Goal: Information Seeking & Learning: Learn about a topic

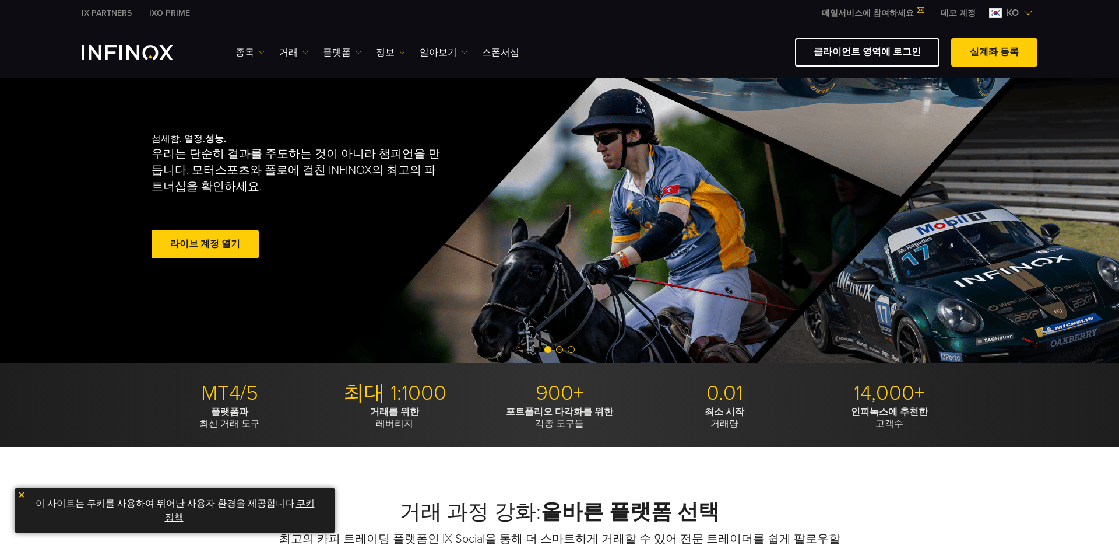
scroll to position [48, 0]
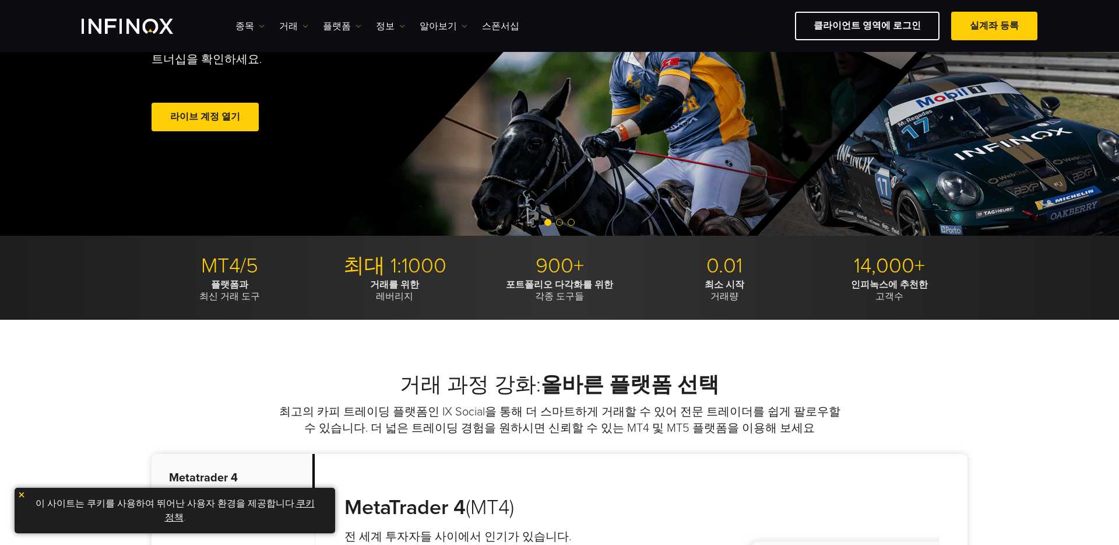
scroll to position [315, 0]
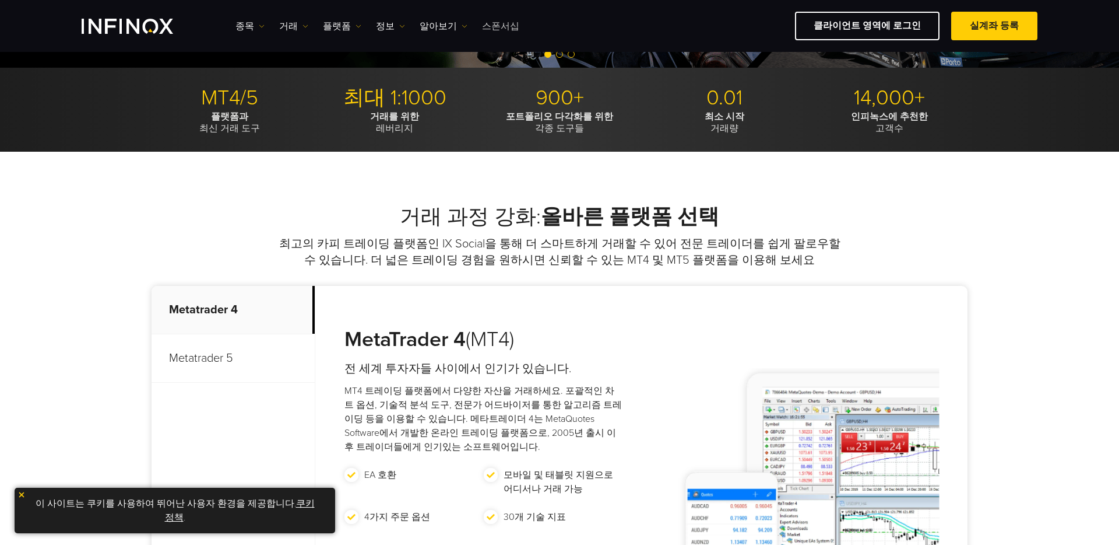
click at [482, 26] on link "스폰서십" at bounding box center [500, 26] width 37 height 14
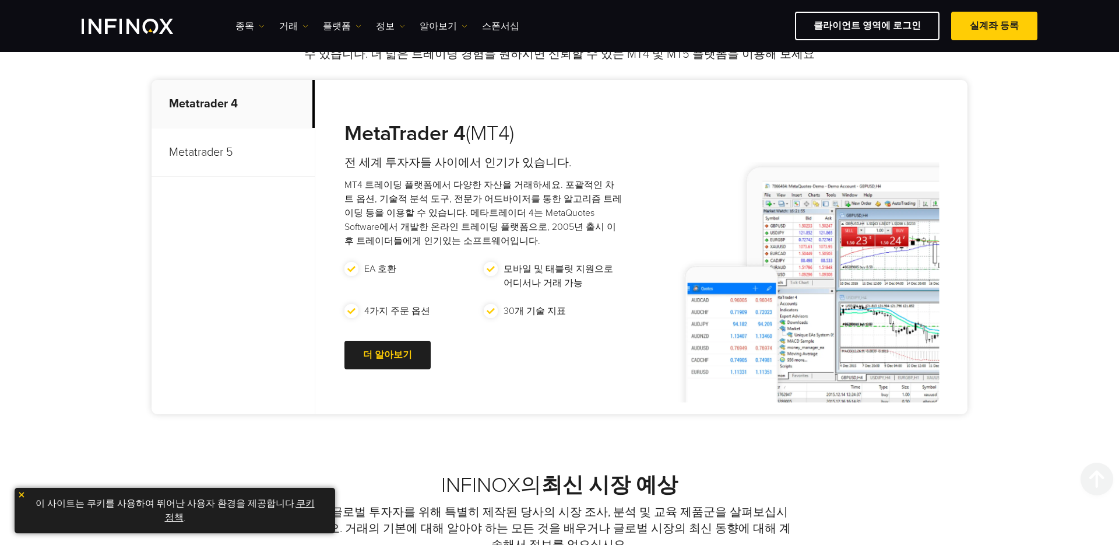
scroll to position [676, 0]
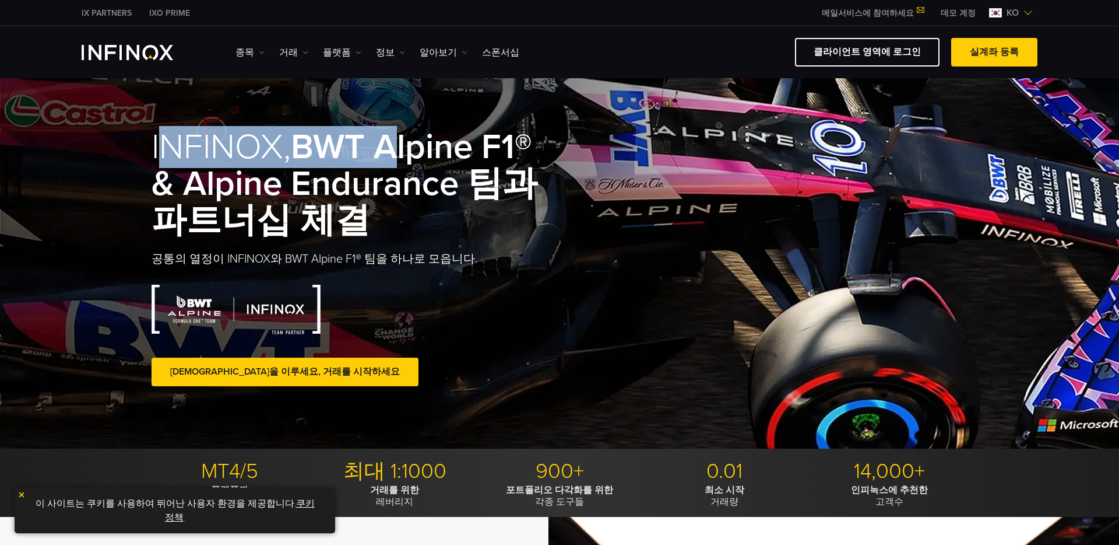
drag, startPoint x: 162, startPoint y: 145, endPoint x: 401, endPoint y: 150, distance: 238.5
click at [401, 150] on h1 "INFINOX, BWT Alpine F1® & Alpine Endurance 팀과 파트너십 체결" at bounding box center [356, 184] width 408 height 110
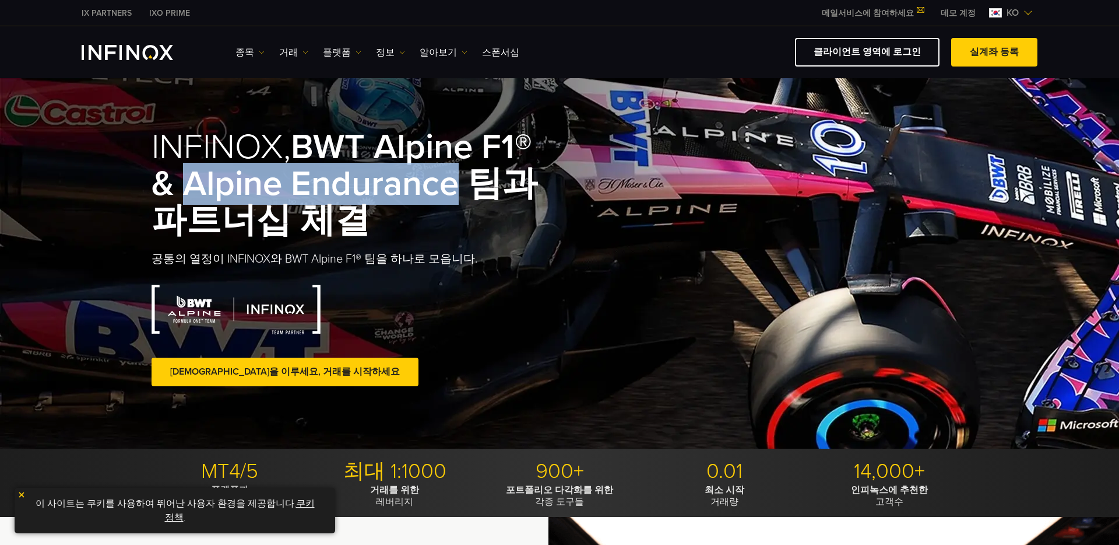
drag, startPoint x: 187, startPoint y: 183, endPoint x: 451, endPoint y: 184, distance: 264.1
click at [451, 184] on strong "BWT Alpine F1® & Alpine Endurance 팀과 파트너십 체결" at bounding box center [345, 183] width 386 height 115
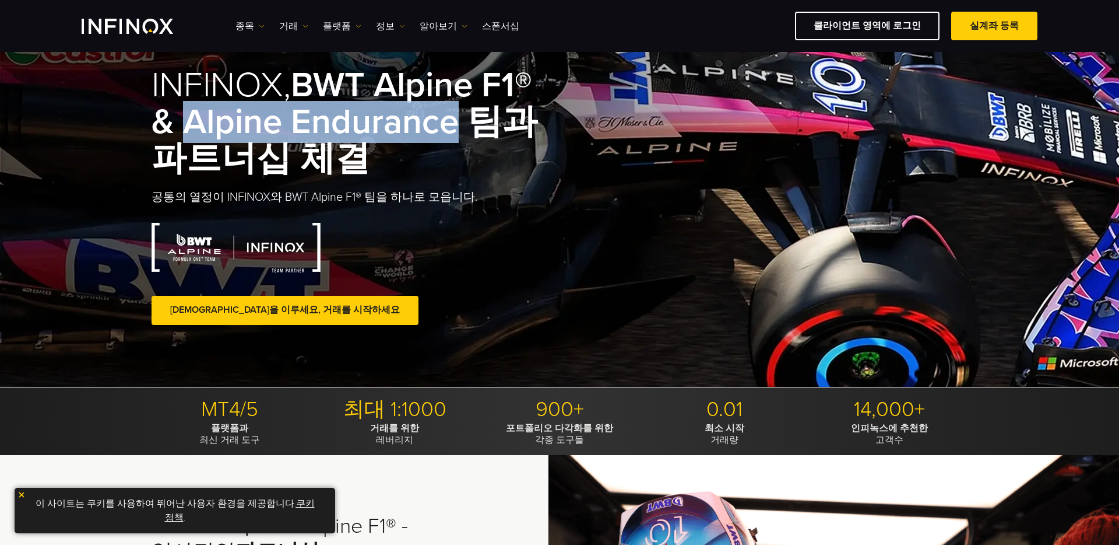
scroll to position [61, 0]
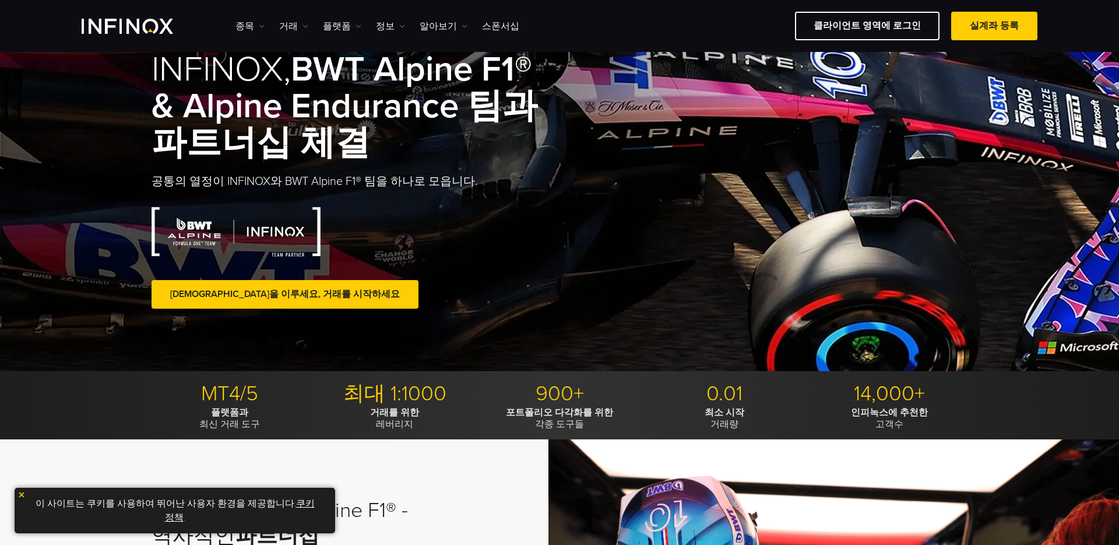
drag, startPoint x: 462, startPoint y: 239, endPoint x: 458, endPoint y: 231, distance: 8.6
click at [462, 239] on div at bounding box center [356, 232] width 408 height 50
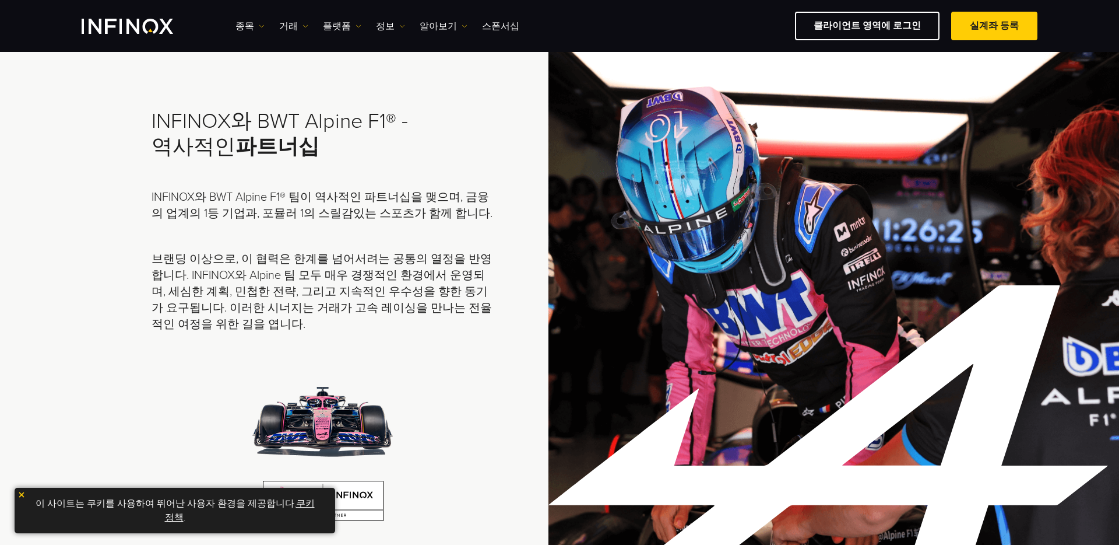
scroll to position [476, 0]
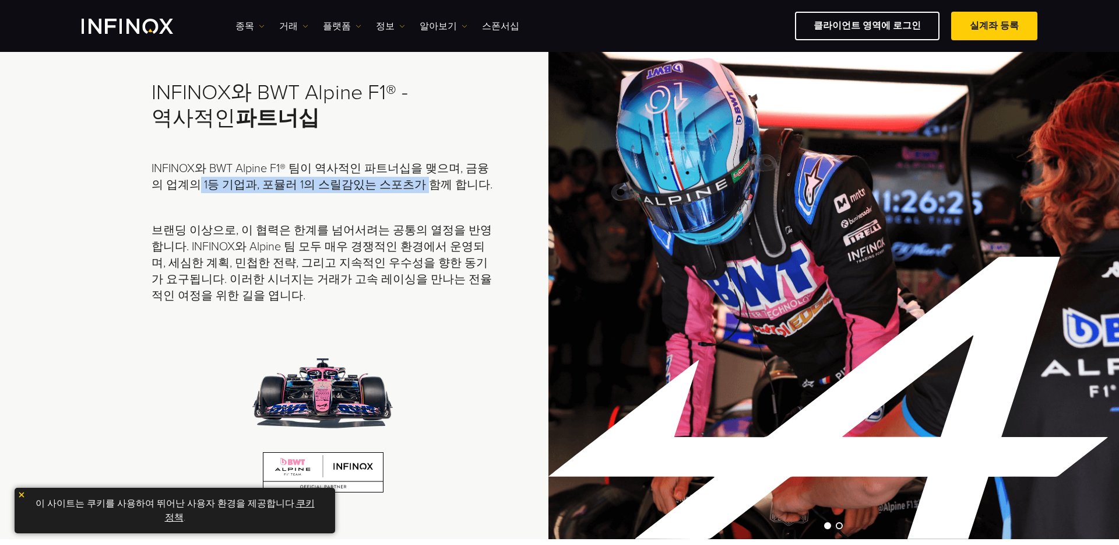
drag, startPoint x: 218, startPoint y: 180, endPoint x: 382, endPoint y: 182, distance: 163.8
click at [382, 182] on p "INFINOX와 BWT Alpine F1® 팀이 역사적인 파트너십을 맺으며, 금융의 업계의 1등 기업과, 포뮬러 1의 스릴감있는 스포츠가 함께…" at bounding box center [323, 176] width 343 height 33
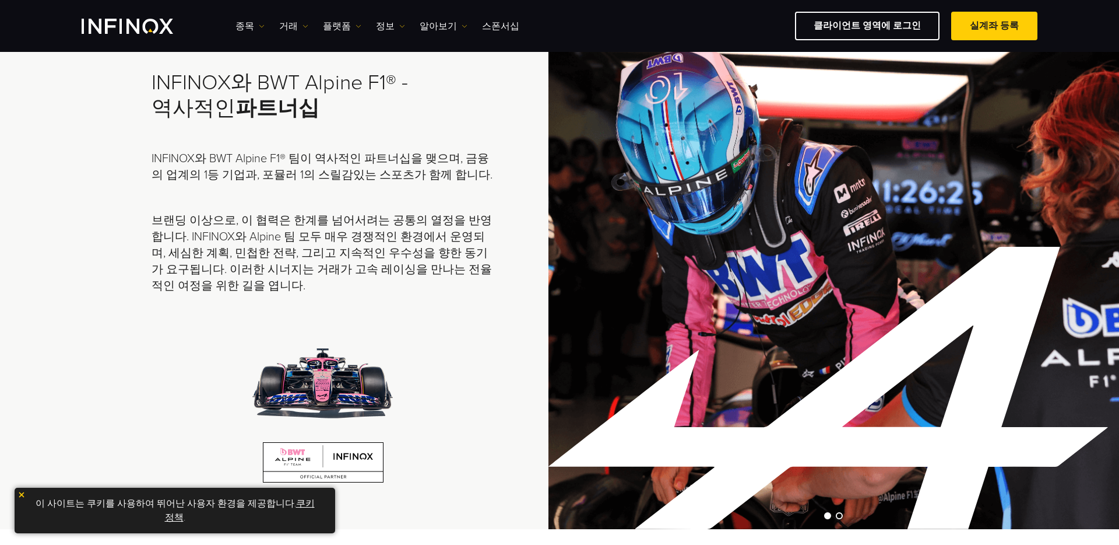
scroll to position [0, 0]
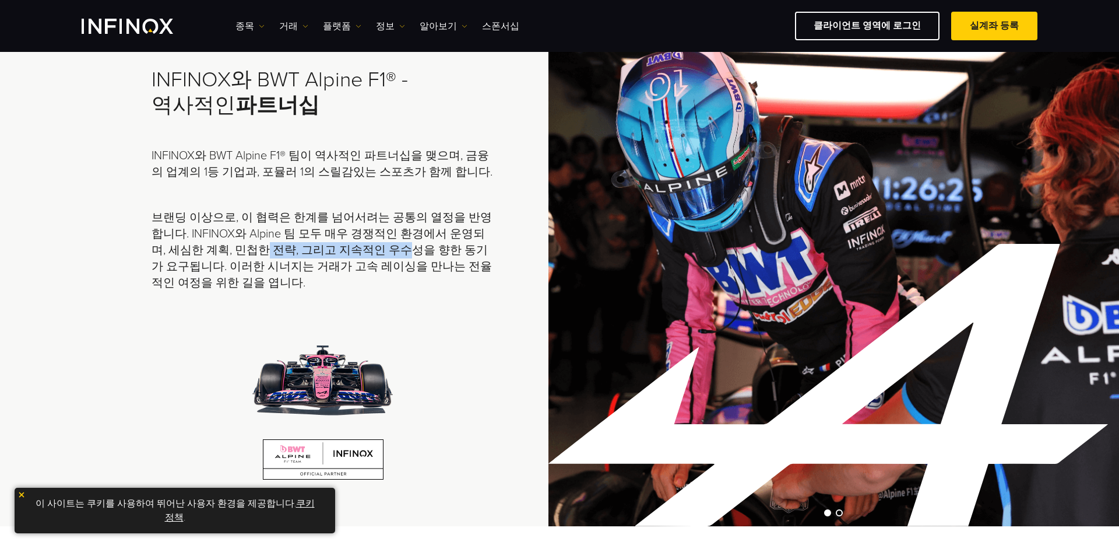
drag, startPoint x: 179, startPoint y: 249, endPoint x: 314, endPoint y: 258, distance: 135.0
click at [313, 258] on p "브랜딩 이상으로, 이 협력은 한계를 넘어서려는 공통의 열정을 반영합니다. INFINOX와 Alpine 팀 모두 매우 경쟁적인 환경에서 운영되며…" at bounding box center [323, 250] width 343 height 82
click at [305, 258] on div at bounding box center [305, 258] width 0 height 0
click at [401, 254] on p "브랜딩 이상으로, 이 협력은 한계를 넘어서려는 공통의 열정을 반영합니다. INFINOX와 Alpine 팀 모두 매우 경쟁적인 환경에서 운영되며…" at bounding box center [323, 250] width 343 height 82
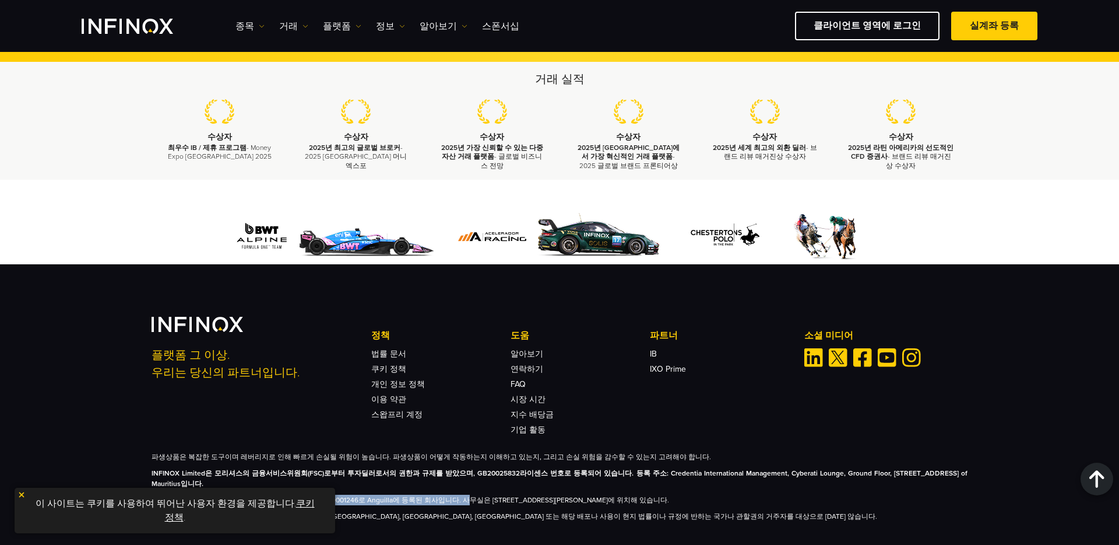
drag, startPoint x: 161, startPoint y: 480, endPoint x: 452, endPoint y: 481, distance: 291.5
click at [452, 494] on p "INFINOX Global Limited, 상호명 INFINOX는 등록 번호 A000001246로 Anguilla에 등록된 회사입니다. 사무실…" at bounding box center [560, 499] width 816 height 10
drag, startPoint x: 159, startPoint y: 493, endPoint x: 496, endPoint y: 494, distance: 337.0
click at [494, 511] on p "이 사이트의 정보는 아프가니스탄, [GEOGRAPHIC_DATA], [GEOGRAPHIC_DATA], [GEOGRAPHIC_DATA], [GE…" at bounding box center [560, 516] width 816 height 10
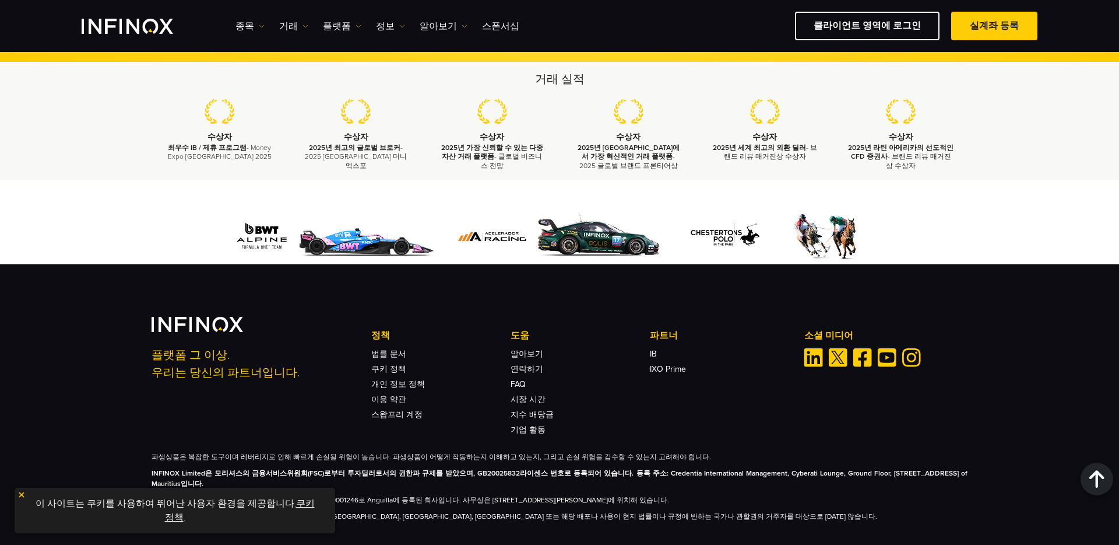
drag, startPoint x: 497, startPoint y: 494, endPoint x: 591, endPoint y: 491, distance: 93.9
click at [498, 511] on p "이 사이트의 정보는 아프가니스탄, [GEOGRAPHIC_DATA], [GEOGRAPHIC_DATA], [GEOGRAPHIC_DATA], [GE…" at bounding box center [560, 516] width 816 height 10
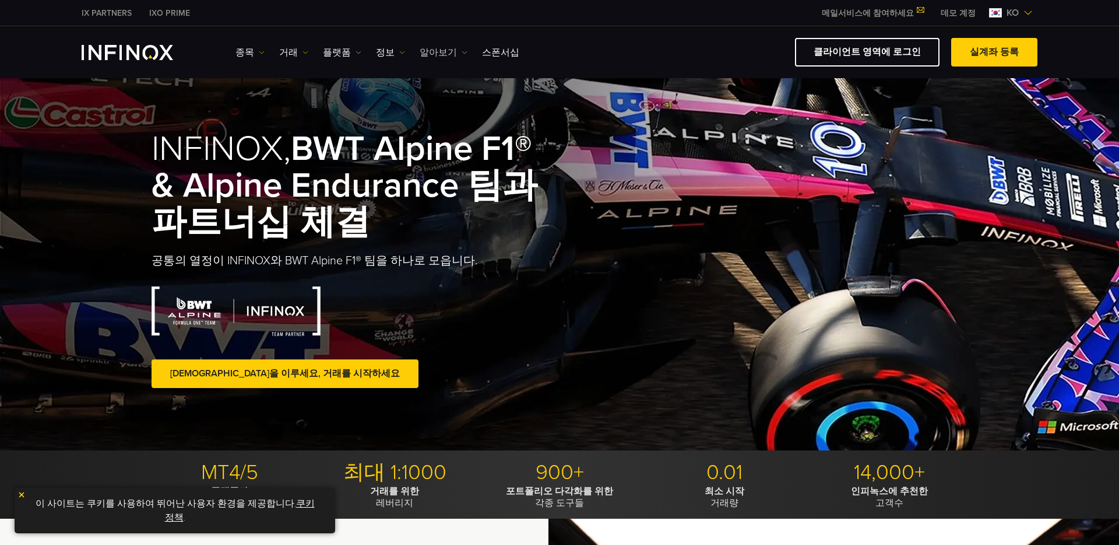
click at [420, 50] on link "알아보기" at bounding box center [444, 52] width 48 height 14
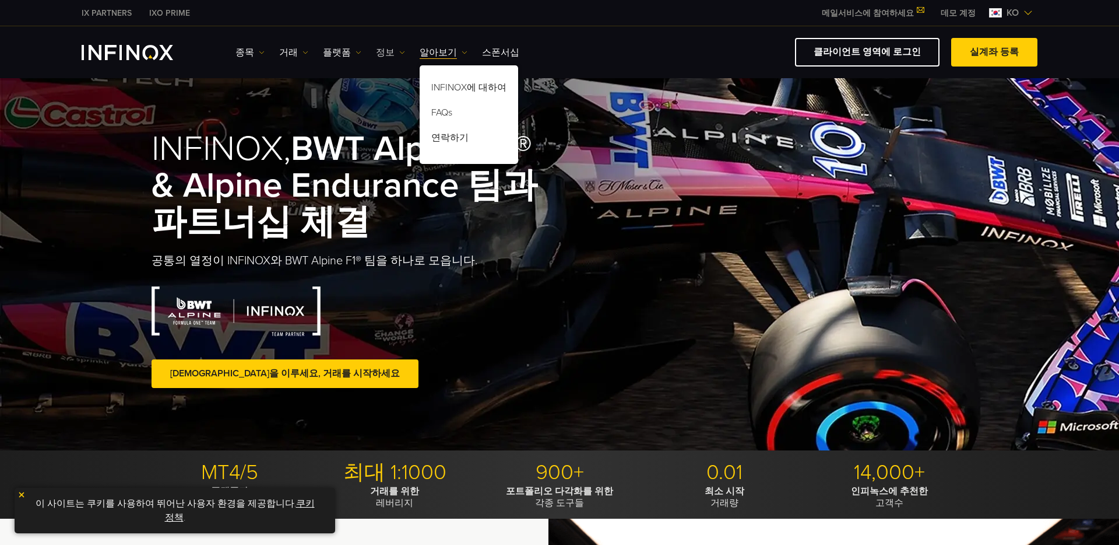
click at [378, 48] on link "정보" at bounding box center [390, 52] width 29 height 14
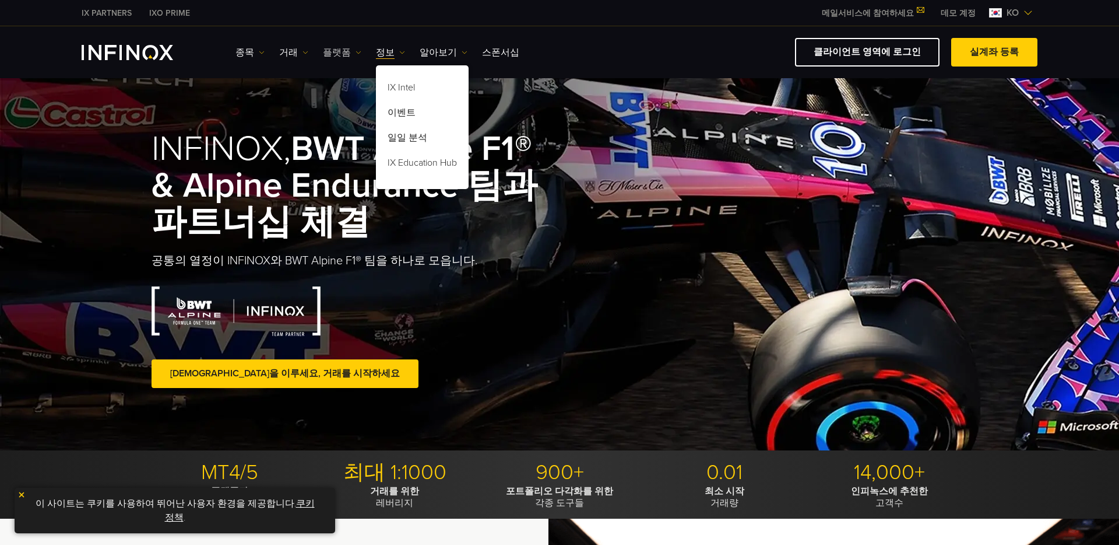
click at [356, 50] on img at bounding box center [359, 53] width 6 height 6
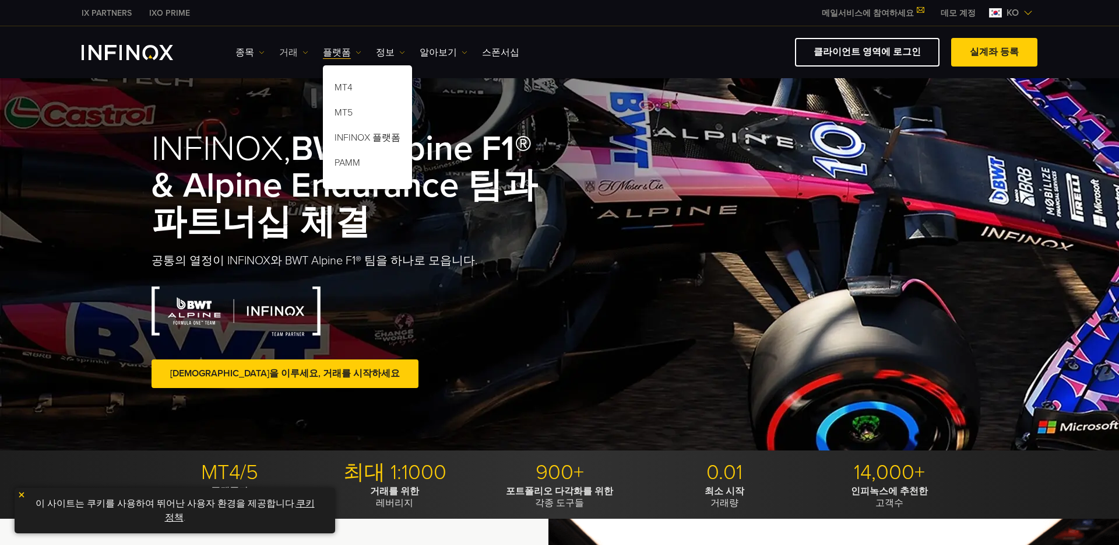
click at [295, 49] on link "거래" at bounding box center [293, 52] width 29 height 14
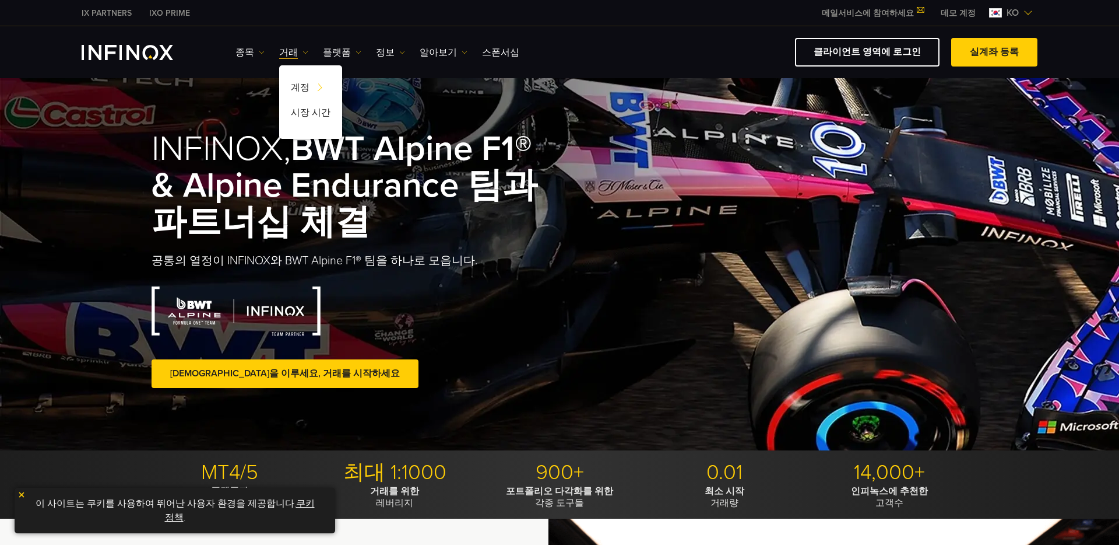
click at [230, 50] on div "종목 종목 상품 정보 거래 데모" at bounding box center [560, 52] width 956 height 29
